Goal: Use online tool/utility

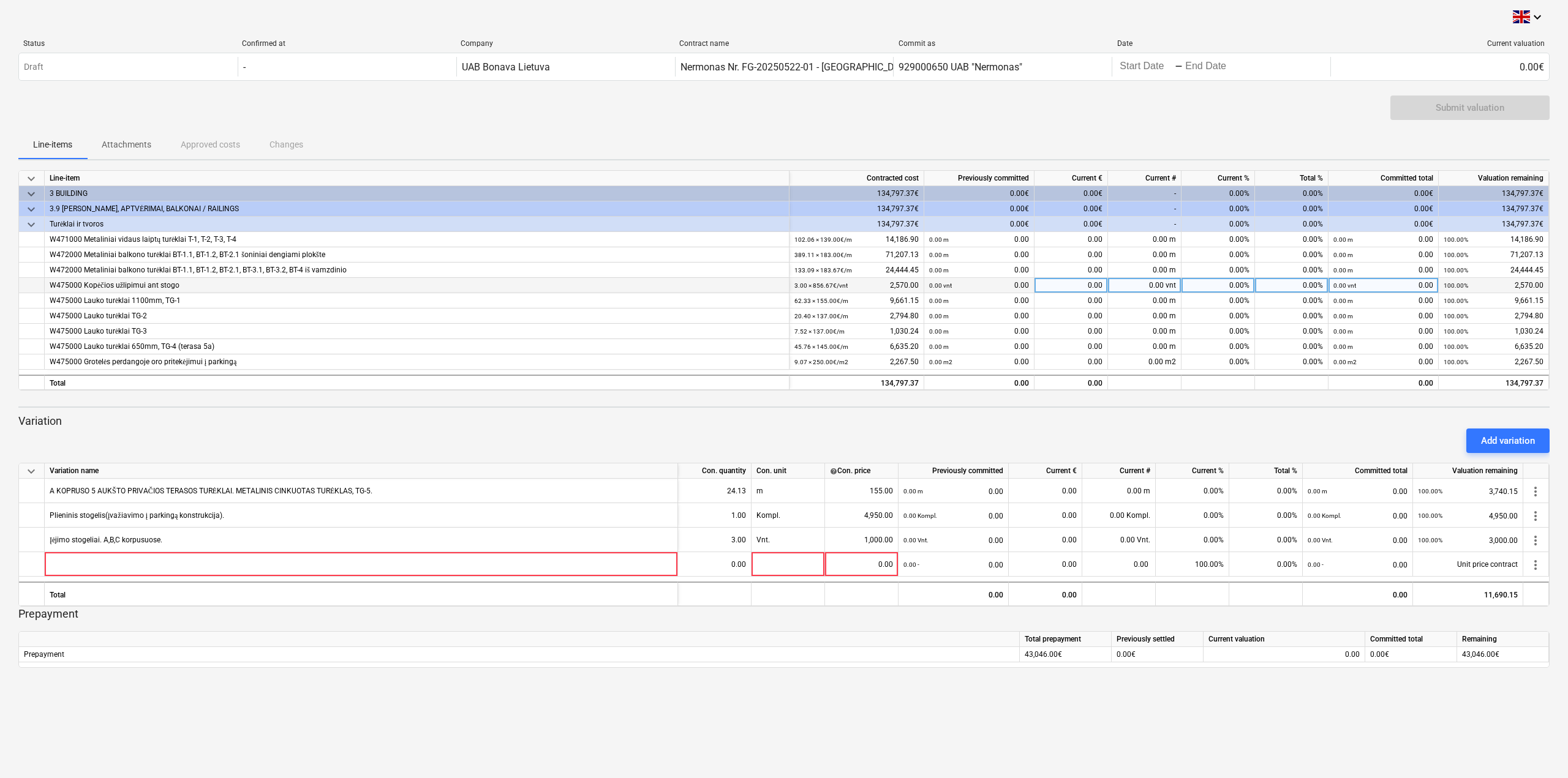
click at [997, 288] on div "0.00 vnt 0.00" at bounding box center [979, 285] width 100 height 15
click at [692, 431] on div "Add variation" at bounding box center [784, 441] width 1541 height 34
click at [1235, 300] on div "0.00%" at bounding box center [1218, 300] width 74 height 15
type input "425"
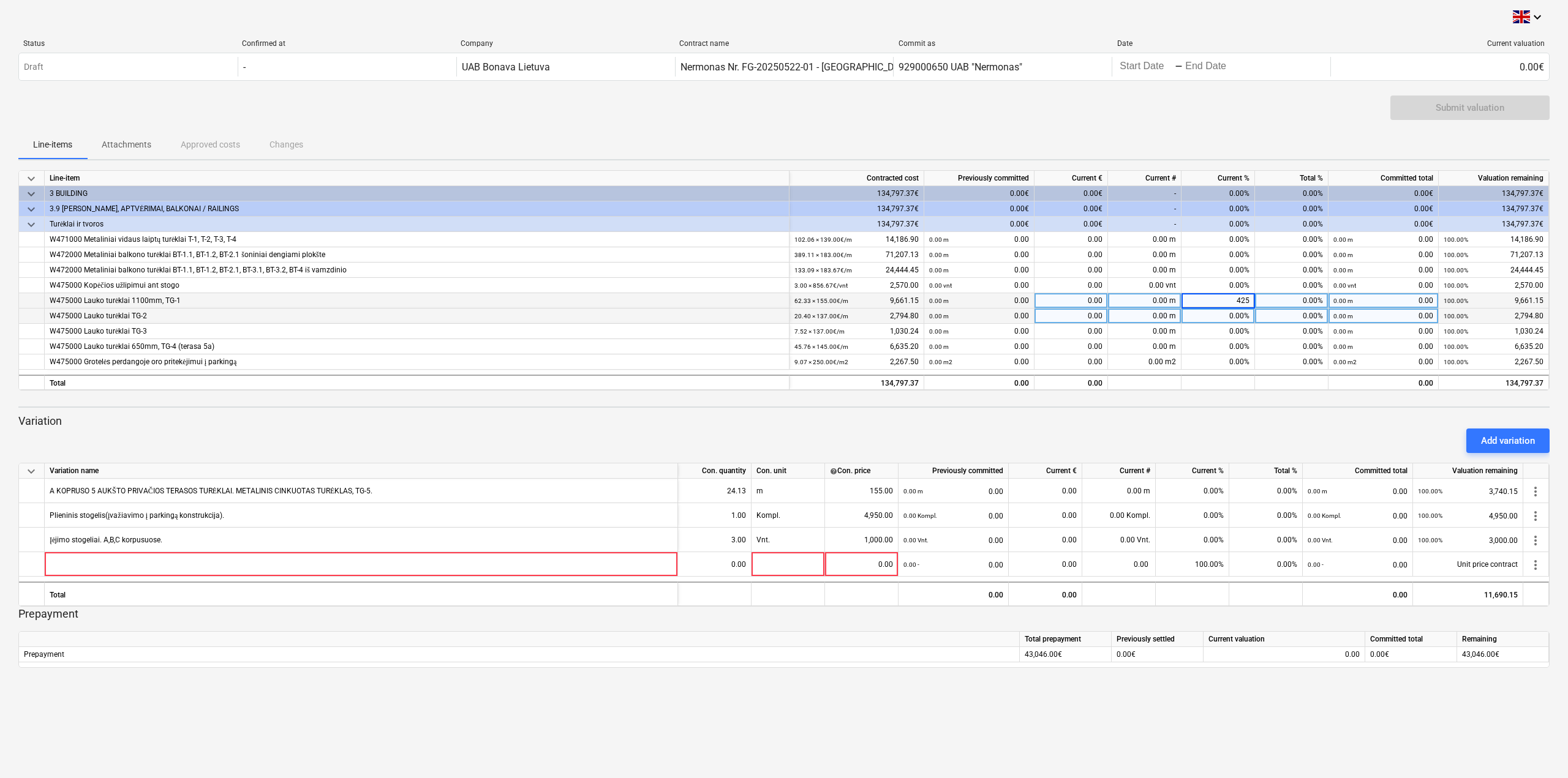
click at [1185, 316] on div "0.00%" at bounding box center [1218, 316] width 74 height 15
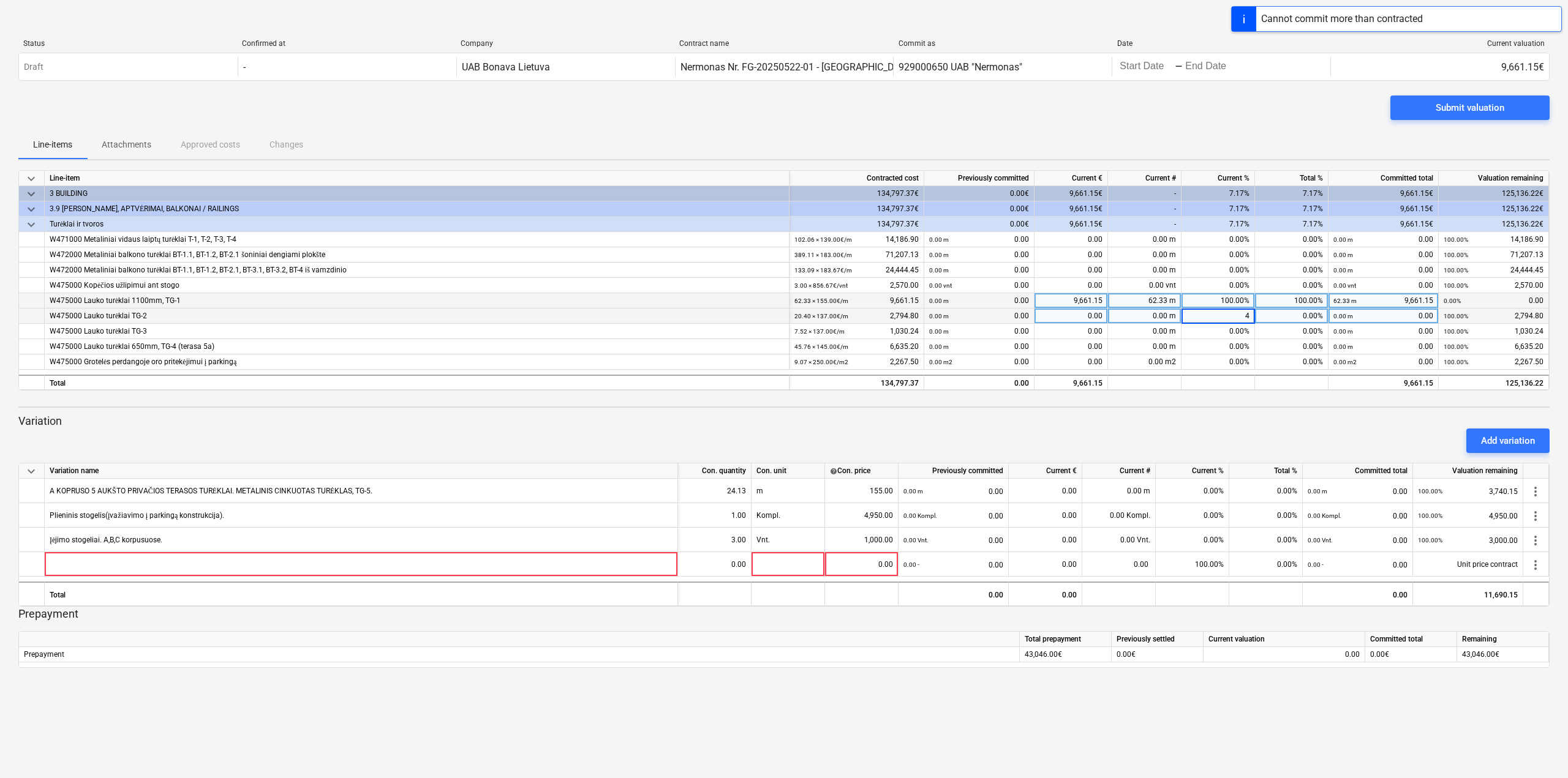
click at [1086, 121] on div "Submit valuation" at bounding box center [784, 113] width 1531 height 34
